Goal: Find specific page/section: Find specific page/section

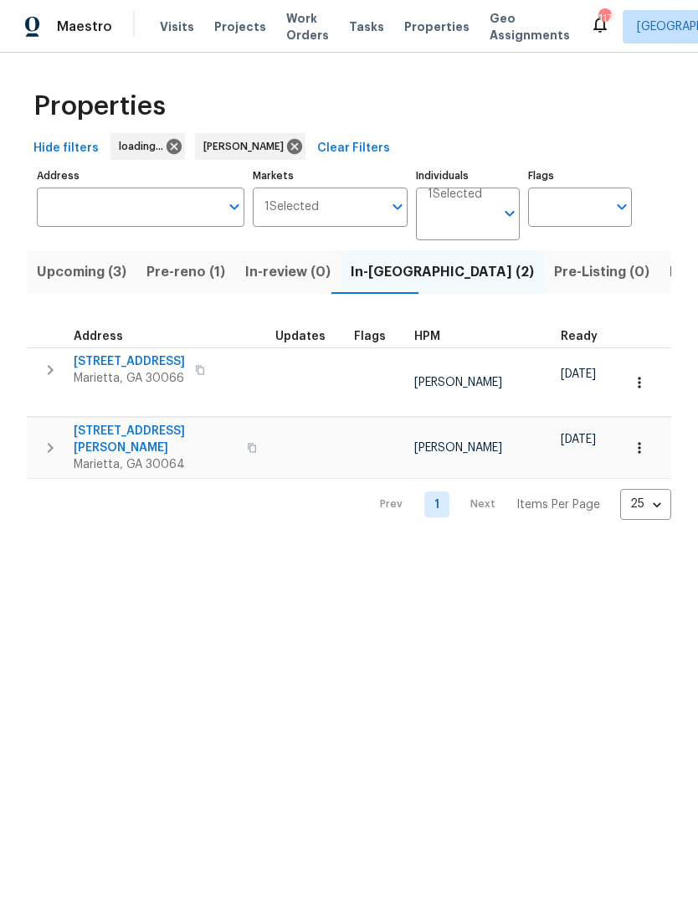
click at [670, 278] on span "Listed (12)" at bounding box center [704, 271] width 69 height 23
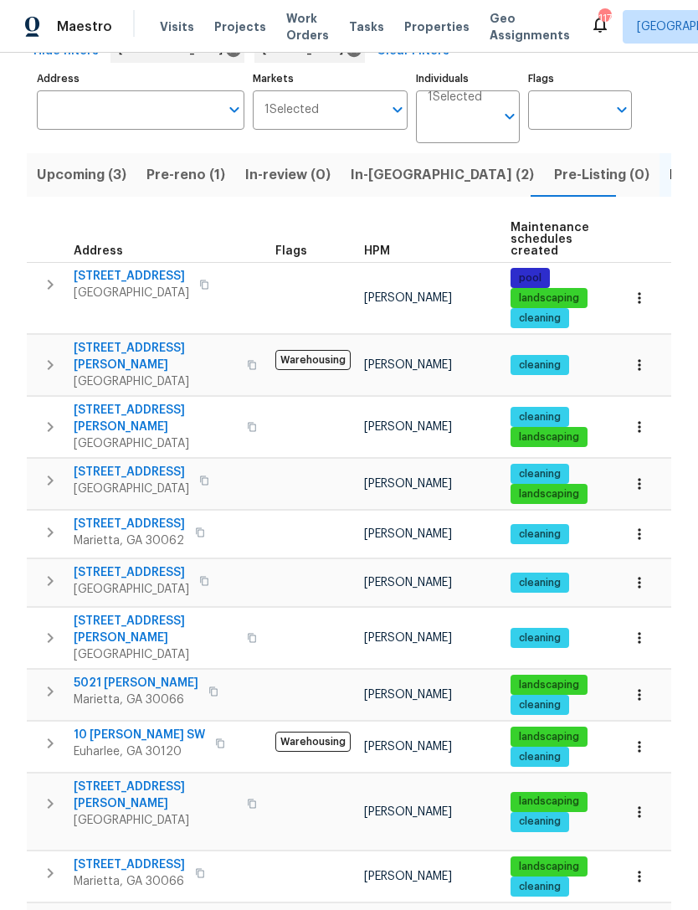
click at [140, 778] on span "58 Hamil Ct NW" at bounding box center [155, 794] width 163 height 33
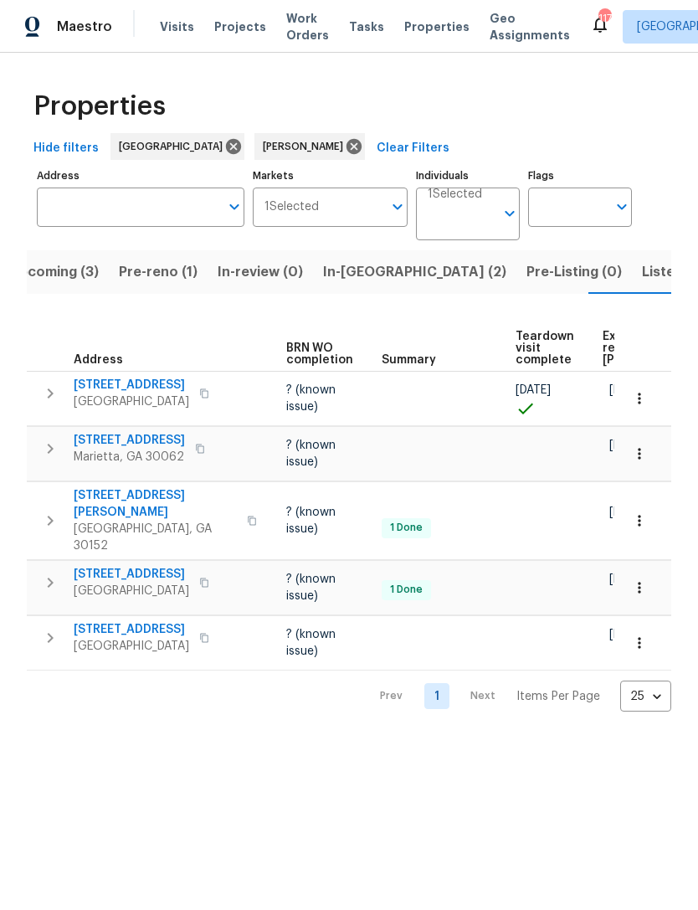
scroll to position [0, 220]
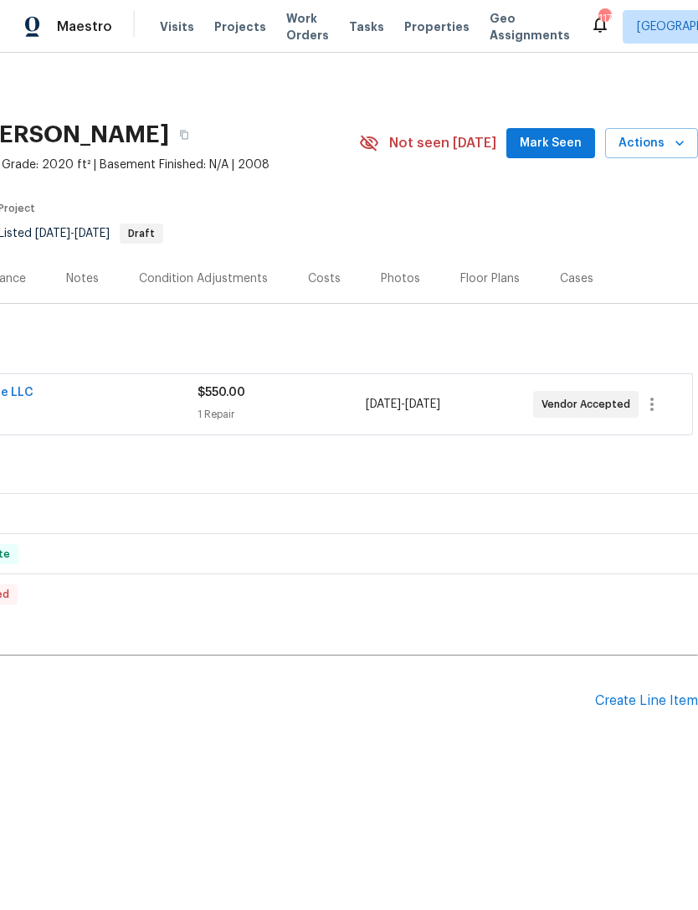
scroll to position [0, 248]
click at [563, 147] on span "Mark Seen" at bounding box center [551, 143] width 62 height 21
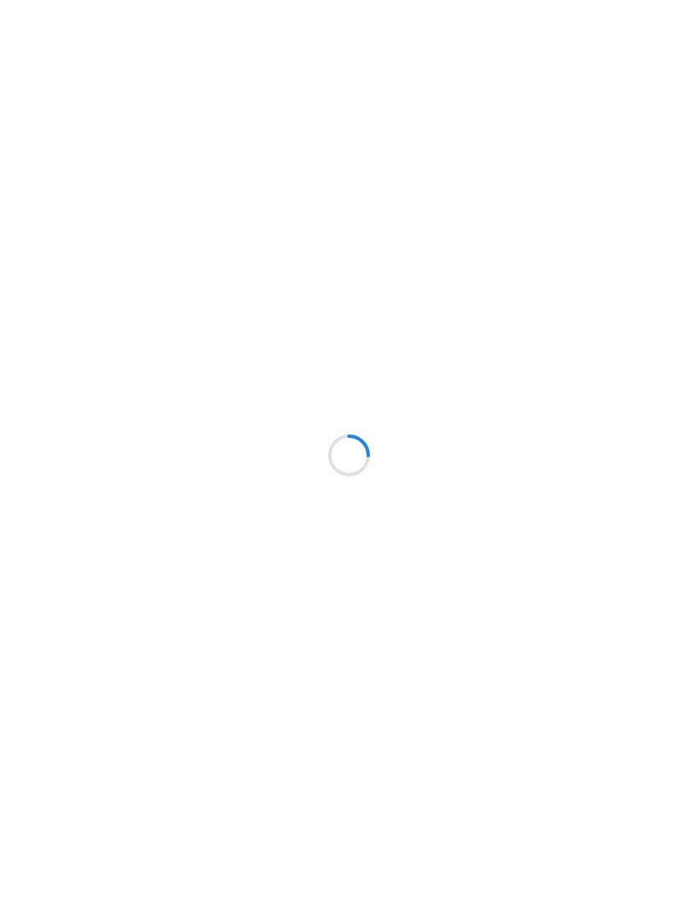
click at [138, 305] on div at bounding box center [349, 455] width 698 height 910
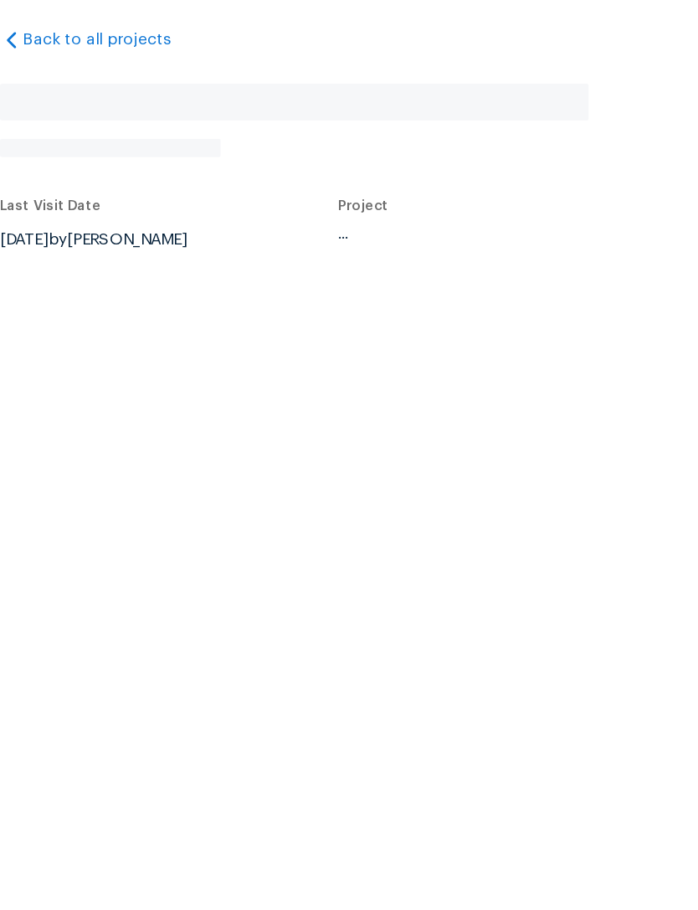
scroll to position [65, 0]
